Goal: Task Accomplishment & Management: Complete application form

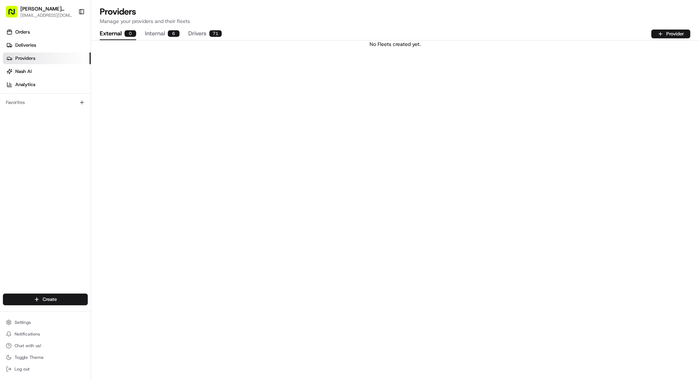
click at [191, 33] on button "Drivers 71" at bounding box center [205, 34] width 34 height 12
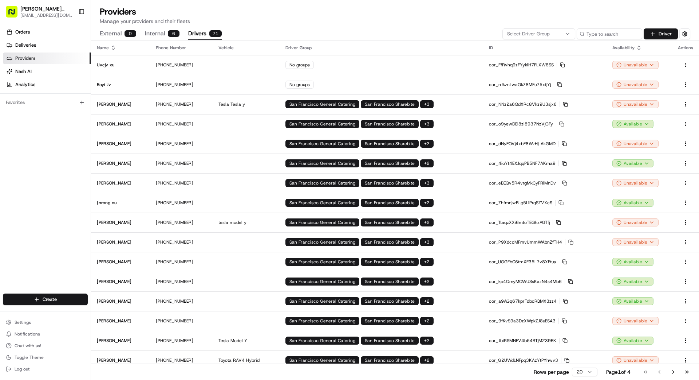
click at [437, 33] on span "Select Driver Group" at bounding box center [528, 34] width 43 height 7
click at [419, 21] on html "[PERSON_NAME] Transportation [EMAIL_ADDRESS][DOMAIN_NAME] Toggle Sidebar Orders…" at bounding box center [349, 190] width 699 height 380
click at [437, 34] on button "Driver" at bounding box center [661, 33] width 34 height 11
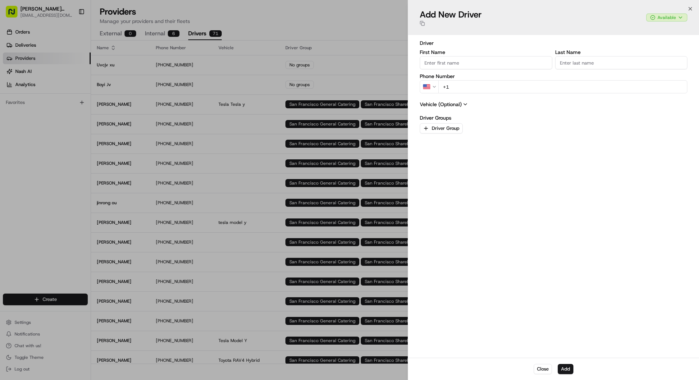
click at [437, 63] on input "First Name" at bounding box center [486, 62] width 133 height 13
type input "GE"
click at [437, 64] on input "Last Name" at bounding box center [622, 62] width 133 height 13
type input "LING"
click at [437, 89] on input "+1" at bounding box center [563, 86] width 249 height 13
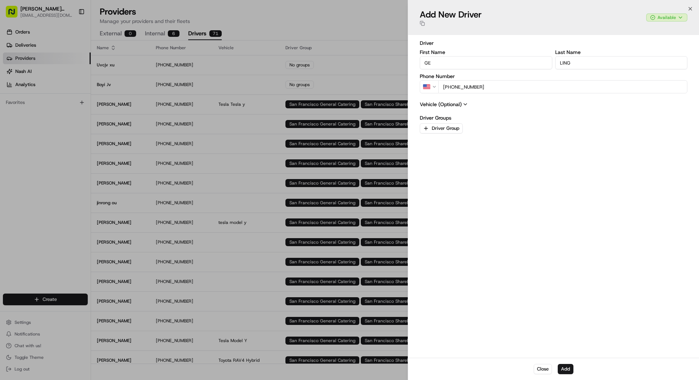
type input "[PHONE_NUMBER]"
click at [437, 104] on icon at bounding box center [466, 104] width 6 height 6
click at [437, 197] on div "Color Color" at bounding box center [554, 194] width 268 height 20
click at [437, 220] on input "License Plate" at bounding box center [554, 221] width 268 height 13
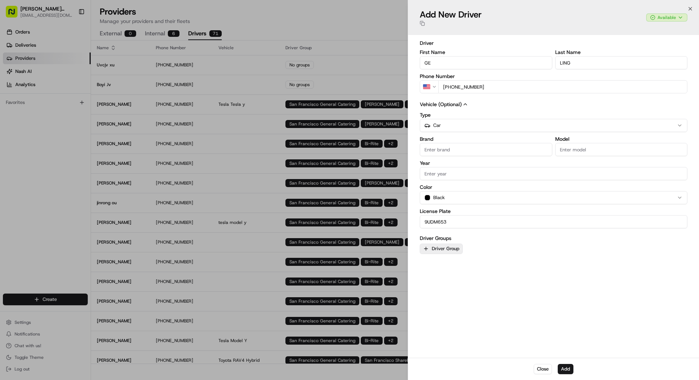
type input "9UDM653"
click at [435, 250] on button "Driver Group" at bounding box center [441, 248] width 43 height 10
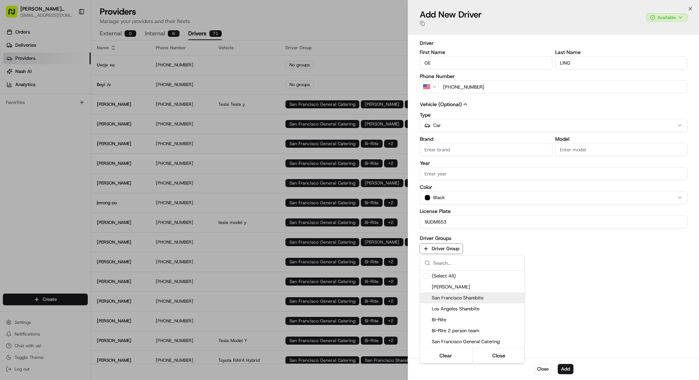
drag, startPoint x: 459, startPoint y: 296, endPoint x: 463, endPoint y: 296, distance: 4.0
click at [437, 296] on span "San Francisco Sharebite" at bounding box center [477, 297] width 90 height 7
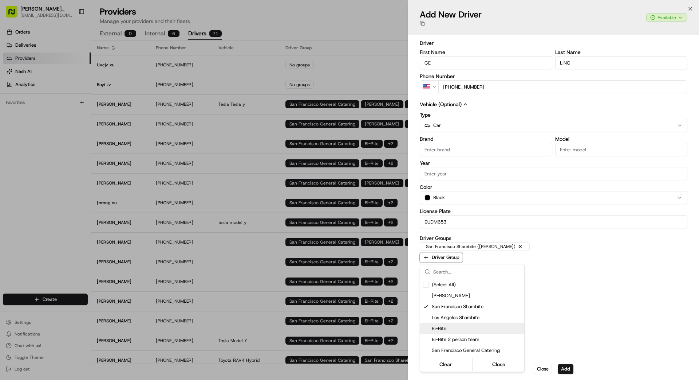
click at [437, 329] on span "Bi-Rite" at bounding box center [477, 328] width 90 height 7
click at [437, 340] on span "San Francisco General Catering" at bounding box center [477, 350] width 90 height 7
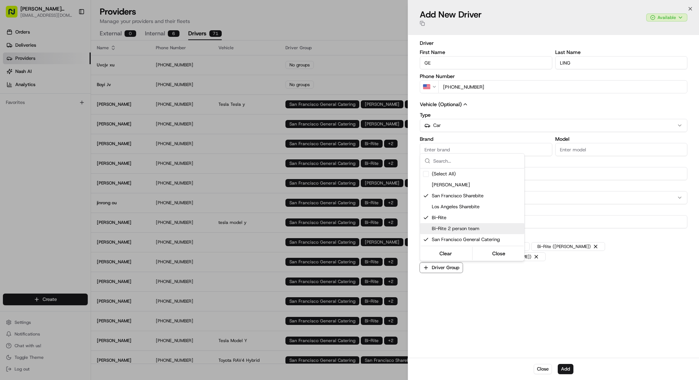
click at [437, 227] on span "Bi-Rite 2 person team" at bounding box center [477, 228] width 90 height 7
drag, startPoint x: 460, startPoint y: 230, endPoint x: 468, endPoint y: 233, distance: 8.2
click at [437, 230] on span "Bi-Rite 2 person team" at bounding box center [477, 228] width 90 height 7
click at [437, 252] on button "Close" at bounding box center [499, 253] width 50 height 10
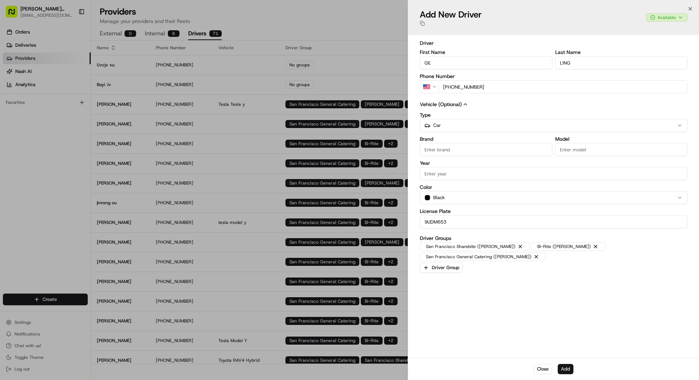
click at [437, 340] on button "Add" at bounding box center [566, 369] width 16 height 10
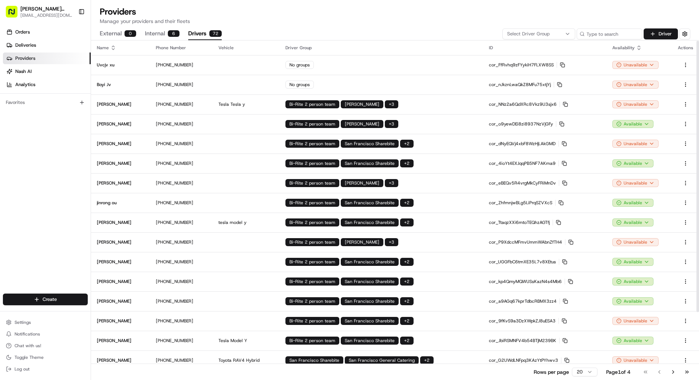
scroll to position [0, 0]
click at [437, 30] on button "Driver" at bounding box center [661, 33] width 34 height 11
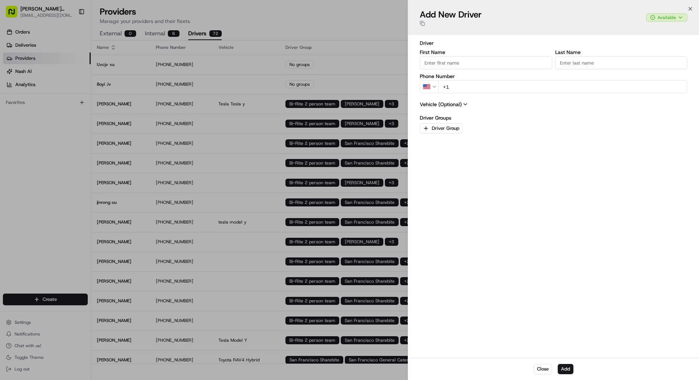
click at [437, 63] on input "First Name" at bounding box center [486, 62] width 133 height 13
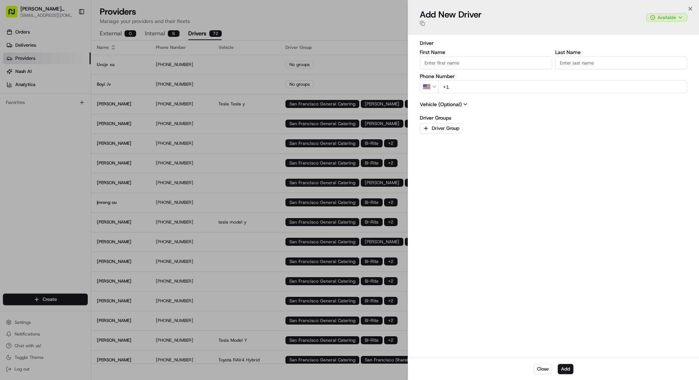
click at [437, 64] on input "First Name" at bounding box center [486, 62] width 133 height 13
type input "JINTING"
click at [437, 62] on input "Last Name" at bounding box center [622, 62] width 133 height 13
type input "GE"
click at [437, 91] on input "+1" at bounding box center [563, 86] width 249 height 13
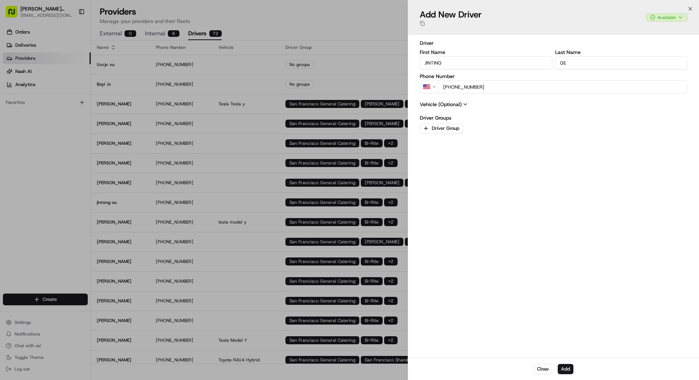
type input "[PHONE_NUMBER]"
click at [437, 105] on icon at bounding box center [466, 104] width 6 height 6
click at [437, 195] on div "Color Color" at bounding box center [554, 194] width 268 height 20
click at [437, 198] on div "Color black" at bounding box center [554, 194] width 268 height 20
click at [437, 245] on button "Driver Group" at bounding box center [441, 248] width 43 height 10
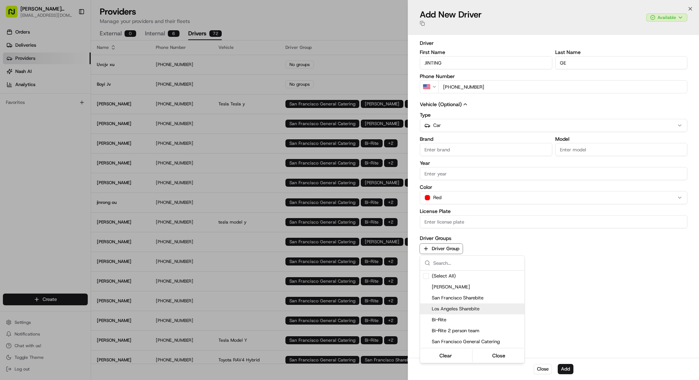
click at [437, 308] on span "Los Angeles Sharebite" at bounding box center [477, 308] width 90 height 7
click at [437, 310] on div at bounding box center [349, 190] width 699 height 380
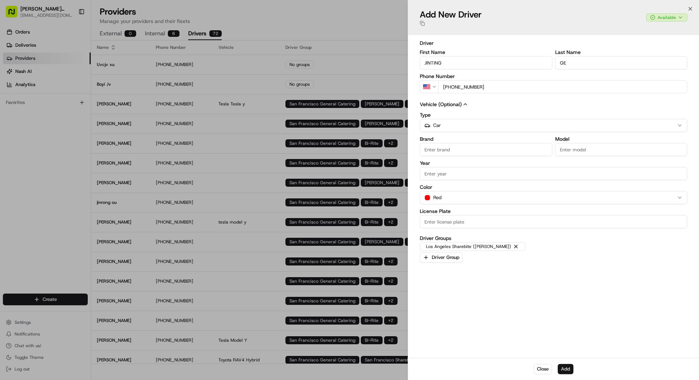
click at [437, 340] on button "Add" at bounding box center [566, 369] width 16 height 10
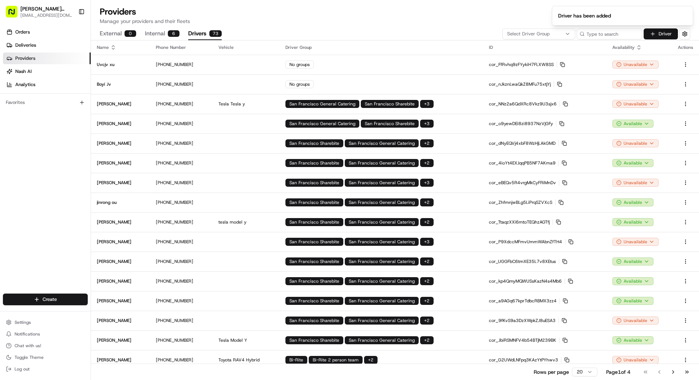
click at [437, 34] on button "Driver" at bounding box center [661, 33] width 34 height 11
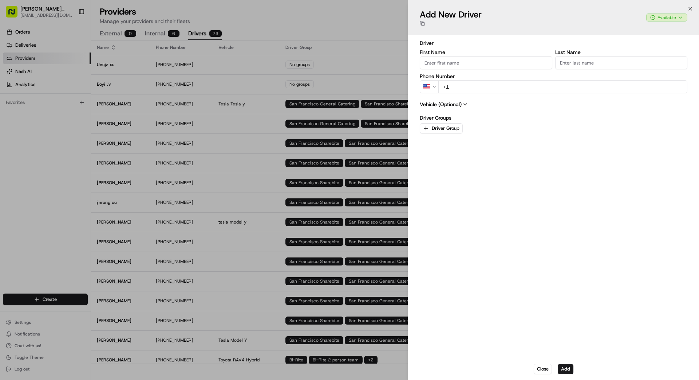
click at [437, 64] on input "First Name" at bounding box center [486, 62] width 133 height 13
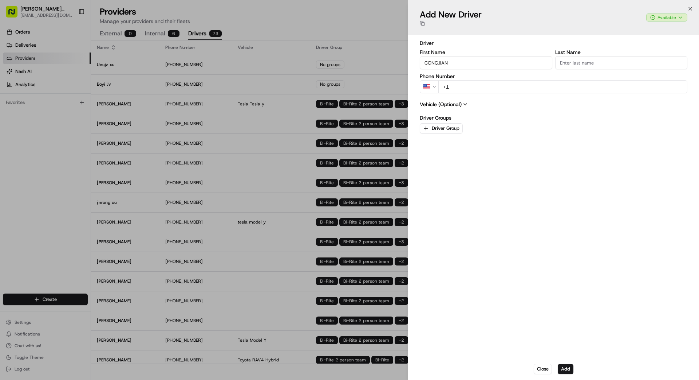
type input "CONGJIAN"
click at [437, 63] on input "Last Name" at bounding box center [622, 62] width 133 height 13
type input "[PERSON_NAME]"
click at [437, 91] on input "+1" at bounding box center [563, 86] width 249 height 13
type input "[PHONE_NUMBER]"
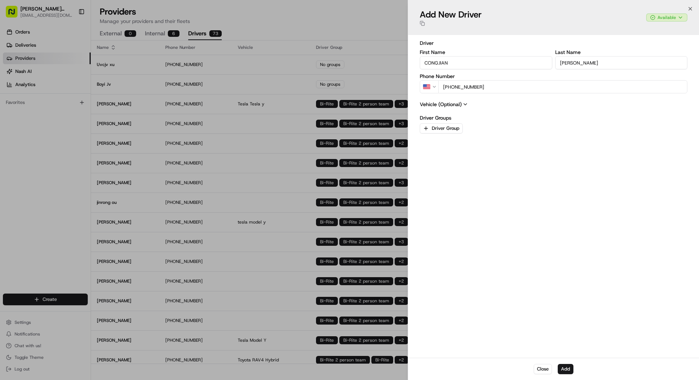
click at [437, 103] on icon at bounding box center [466, 104] width 6 height 6
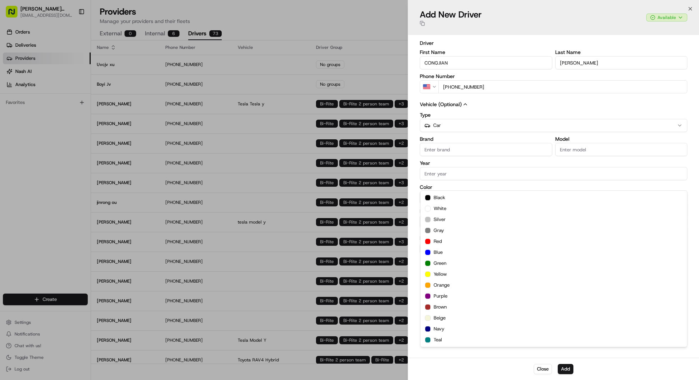
click at [437, 196] on div "Color Color black white silver gray red blue green yellow orange purple brown b…" at bounding box center [554, 194] width 268 height 20
click at [437, 249] on button "Driver Group" at bounding box center [441, 248] width 43 height 10
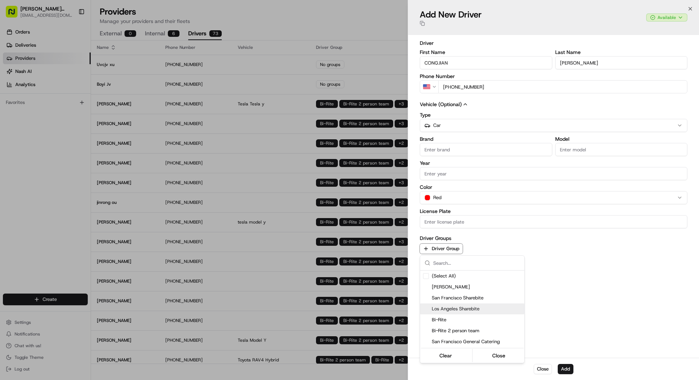
click at [437, 306] on span "Los Angeles Sharebite" at bounding box center [477, 308] width 90 height 7
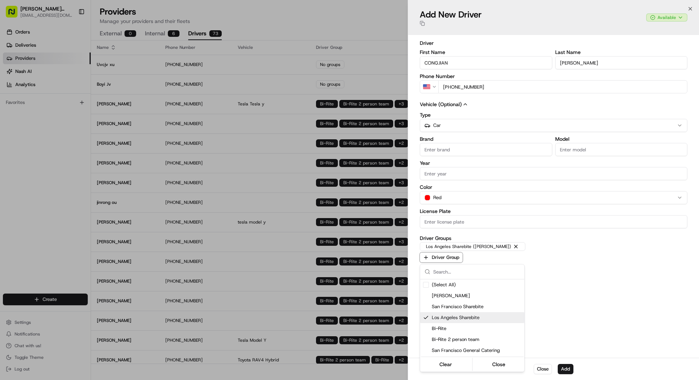
click at [437, 340] on div at bounding box center [349, 190] width 699 height 380
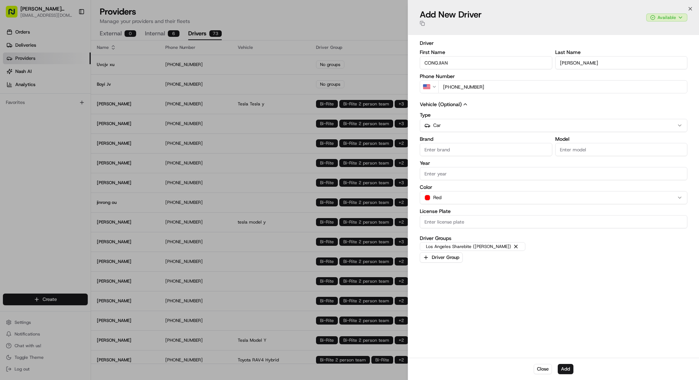
click at [437, 340] on button "Add" at bounding box center [566, 369] width 16 height 10
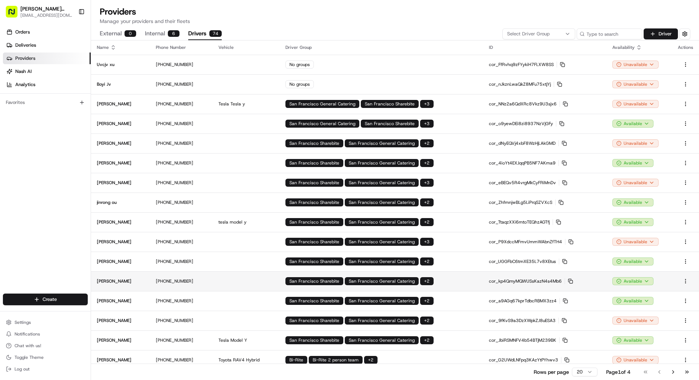
scroll to position [1, 0]
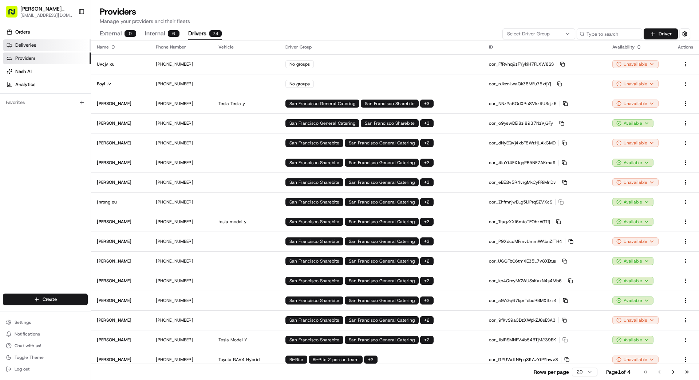
click at [30, 43] on span "Deliveries" at bounding box center [25, 45] width 21 height 7
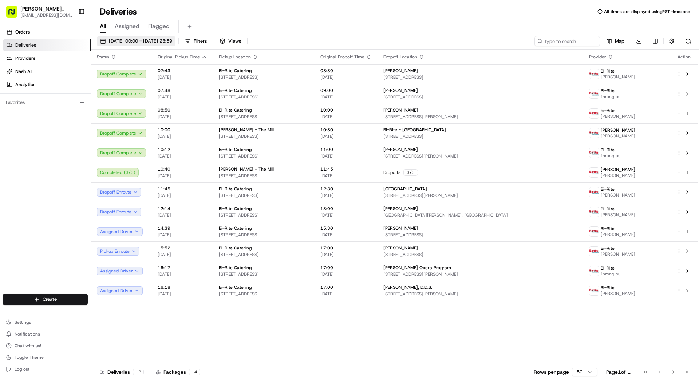
click at [167, 43] on span "[DATE] 00:00 - [DATE] 23:59" at bounding box center [140, 41] width 63 height 7
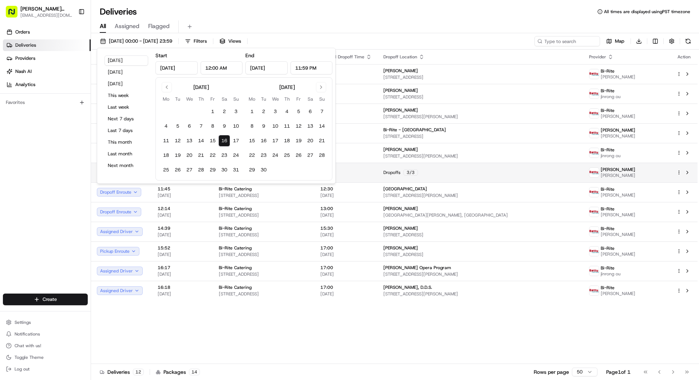
drag, startPoint x: 68, startPoint y: 163, endPoint x: 93, endPoint y: 162, distance: 25.1
click at [68, 163] on div "Orders Deliveries Providers [PERSON_NAME] Analytics Favorites" at bounding box center [45, 160] width 91 height 274
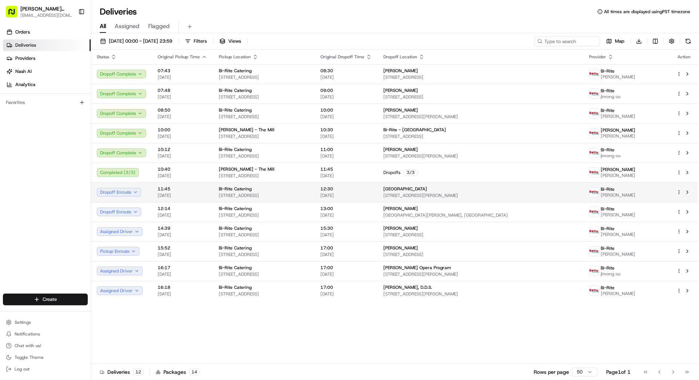
click at [152, 192] on td "11:45 [DATE]" at bounding box center [182, 192] width 61 height 20
click at [150, 38] on span "[DATE] 00:00 - [DATE] 23:59" at bounding box center [140, 41] width 63 height 7
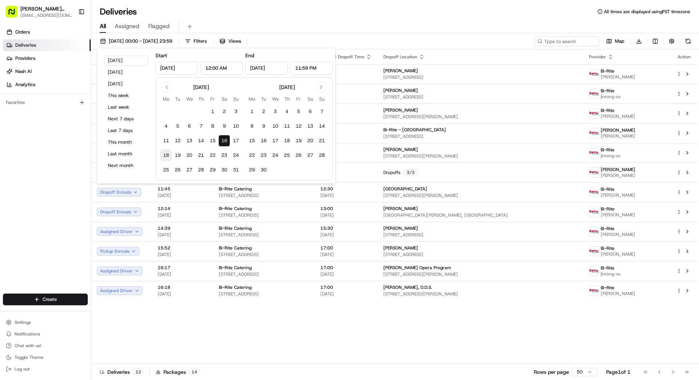
click at [168, 154] on button "18" at bounding box center [166, 155] width 12 height 12
type input "[DATE]"
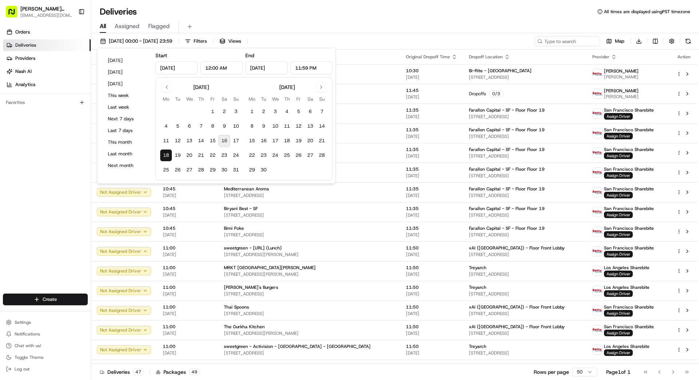
click at [52, 199] on div "Orders Deliveries Providers [PERSON_NAME] Analytics Favorites" at bounding box center [45, 160] width 91 height 274
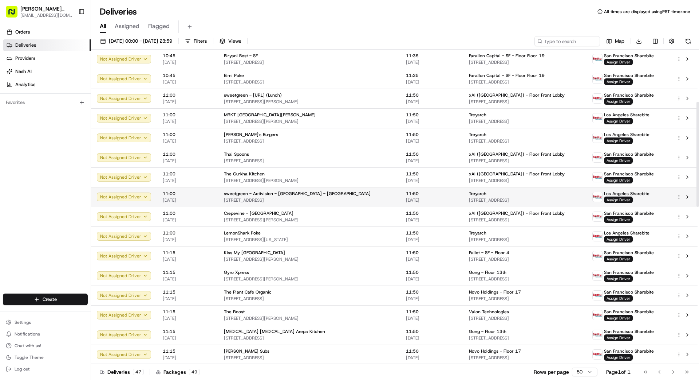
scroll to position [138, 0]
